Goal: Task Accomplishment & Management: Use online tool/utility

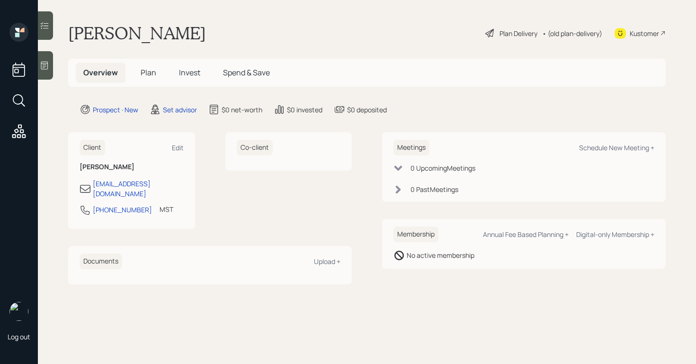
click at [43, 65] on icon at bounding box center [44, 65] width 9 height 9
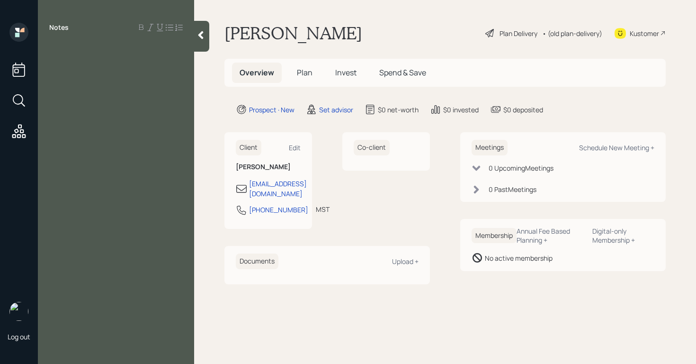
click at [85, 63] on div "Notes" at bounding box center [116, 188] width 156 height 330
click at [65, 56] on div "Notes" at bounding box center [116, 188] width 156 height 330
click at [58, 49] on div at bounding box center [116, 49] width 134 height 10
drag, startPoint x: 115, startPoint y: 51, endPoint x: 31, endPoint y: 49, distance: 83.3
click at [30, 49] on div "Log out Notes used to live in NJ $500K Peter Underwood Plan Delivery • (old pla…" at bounding box center [348, 182] width 696 height 364
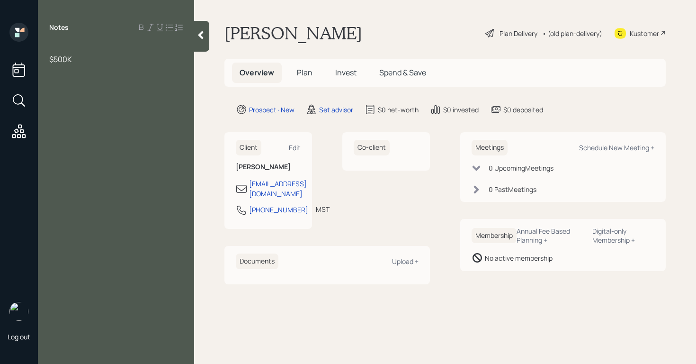
click at [50, 58] on span "$500K" at bounding box center [60, 59] width 23 height 10
click at [97, 52] on div "$500K" at bounding box center [116, 49] width 134 height 10
drag, startPoint x: 78, startPoint y: 49, endPoint x: 11, endPoint y: 49, distance: 66.8
click at [9, 49] on div "Log out Notes $500K Peter Underwood Plan Delivery • (old plan-delivery) Kustome…" at bounding box center [348, 182] width 696 height 364
click at [206, 39] on div at bounding box center [201, 36] width 15 height 31
